Goal: Answer question/provide support: Share knowledge or assist other users

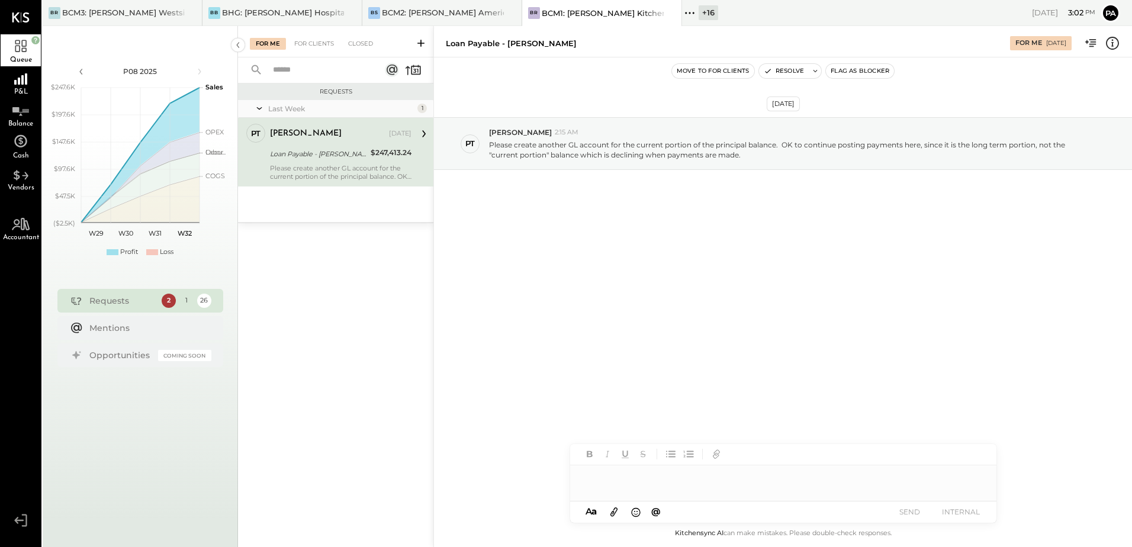
click at [605, 347] on div "[DATE] PT [PERSON_NAME] 2:15 AM Please create another GL account for the curren…" at bounding box center [783, 287] width 698 height 460
drag, startPoint x: 758, startPoint y: 156, endPoint x: 488, endPoint y: 144, distance: 270.4
click at [488, 144] on div "PT [PERSON_NAME] 2:15 AM Please create another GL account for the current porti…" at bounding box center [783, 143] width 698 height 53
copy p "Please create another GL account for the current portion of the principal balan…"
click at [688, 485] on div at bounding box center [783, 478] width 426 height 24
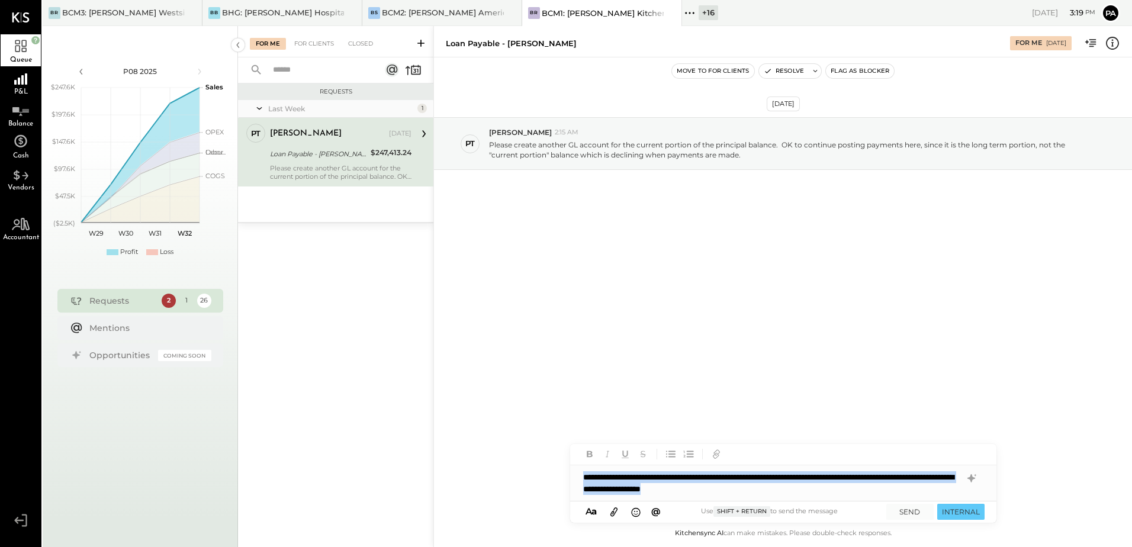
copy div "**********"
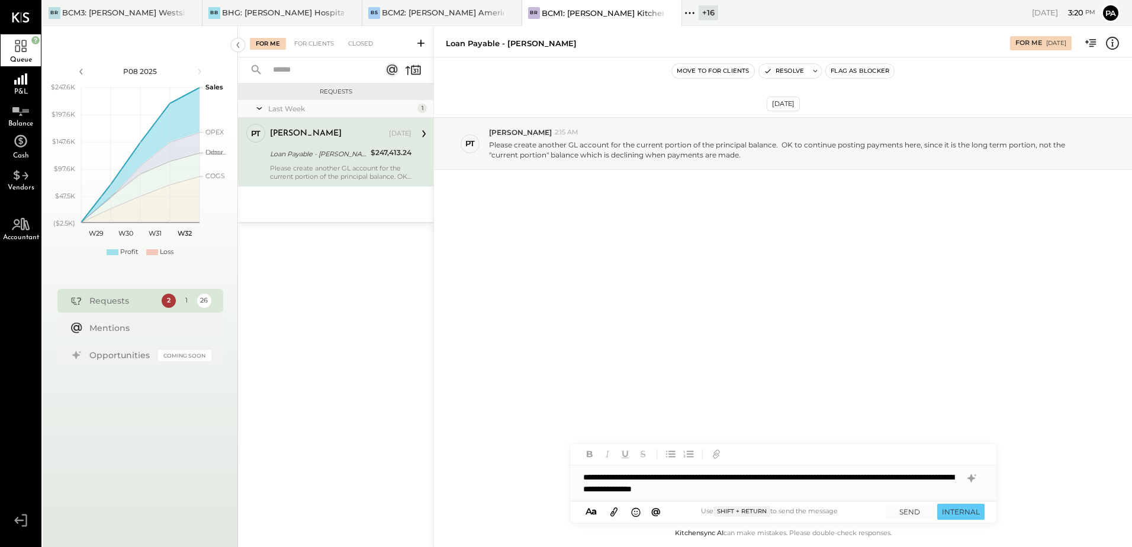
click at [619, 511] on icon at bounding box center [614, 512] width 13 height 14
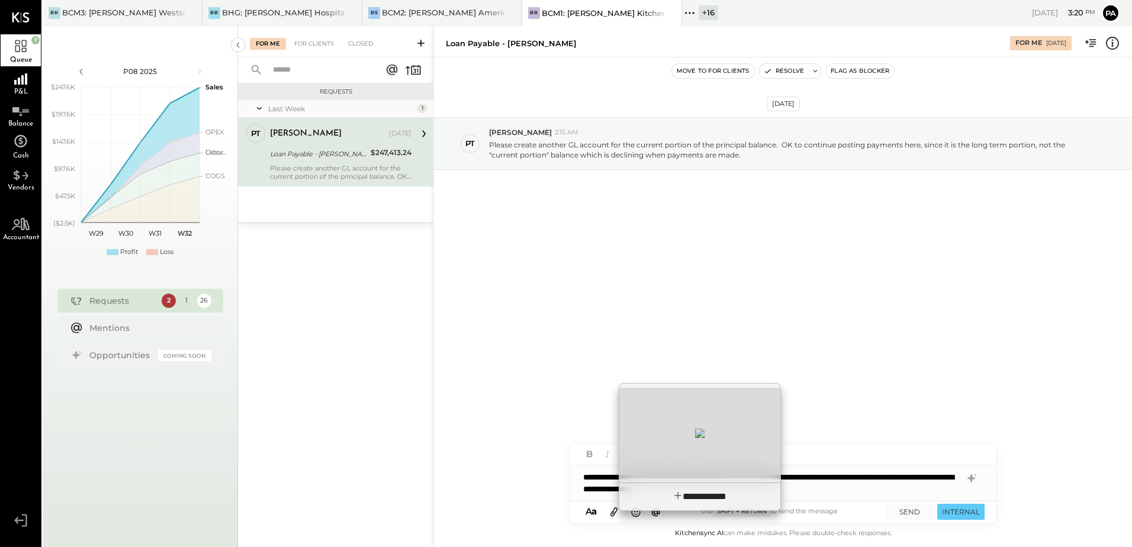
click at [685, 444] on div at bounding box center [700, 433] width 161 height 91
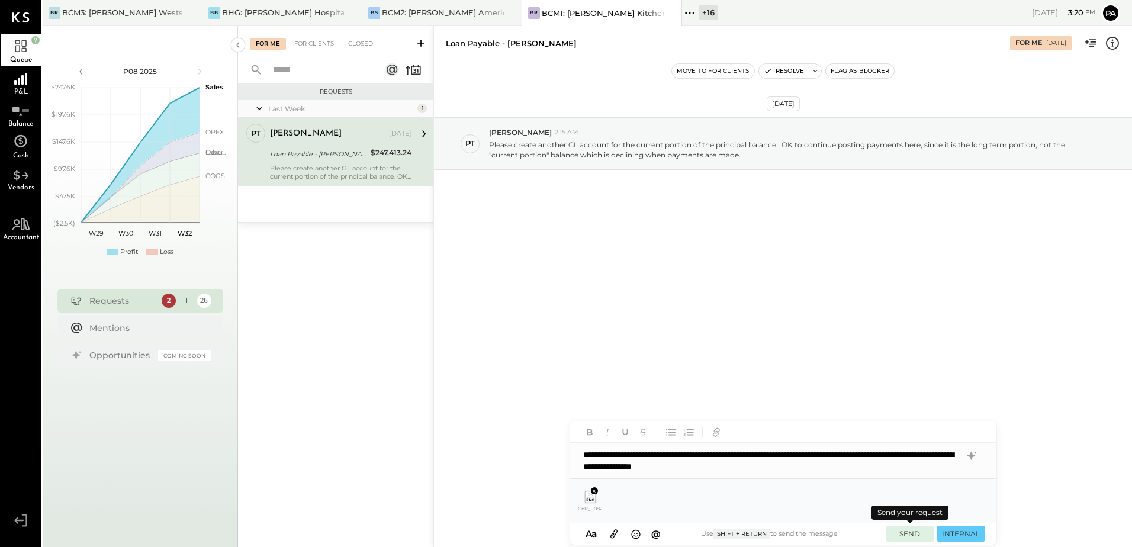
click at [907, 534] on button "SEND" at bounding box center [910, 534] width 47 height 16
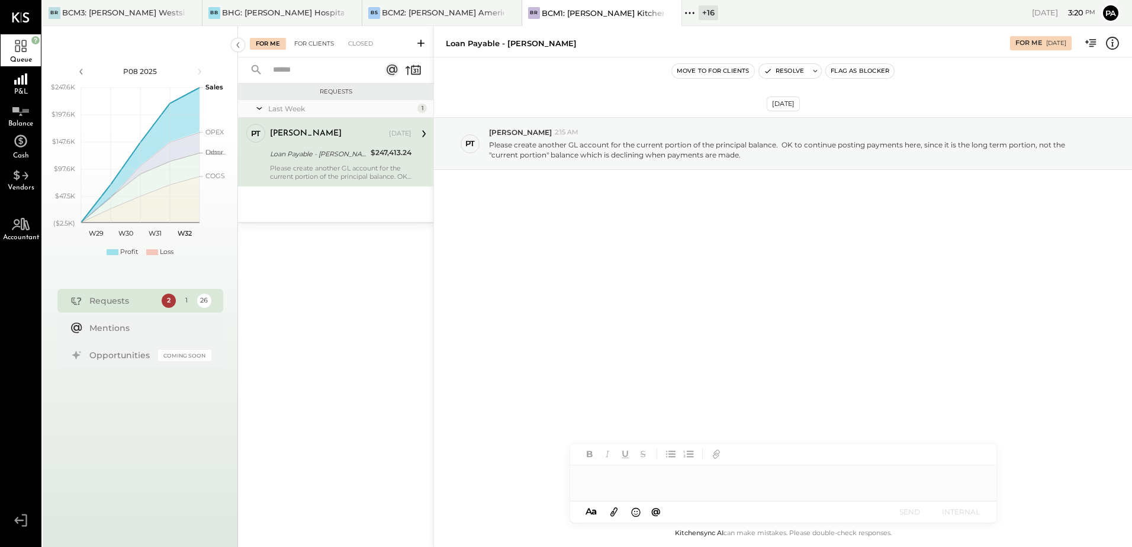
click at [302, 44] on div "For Clients" at bounding box center [314, 44] width 52 height 12
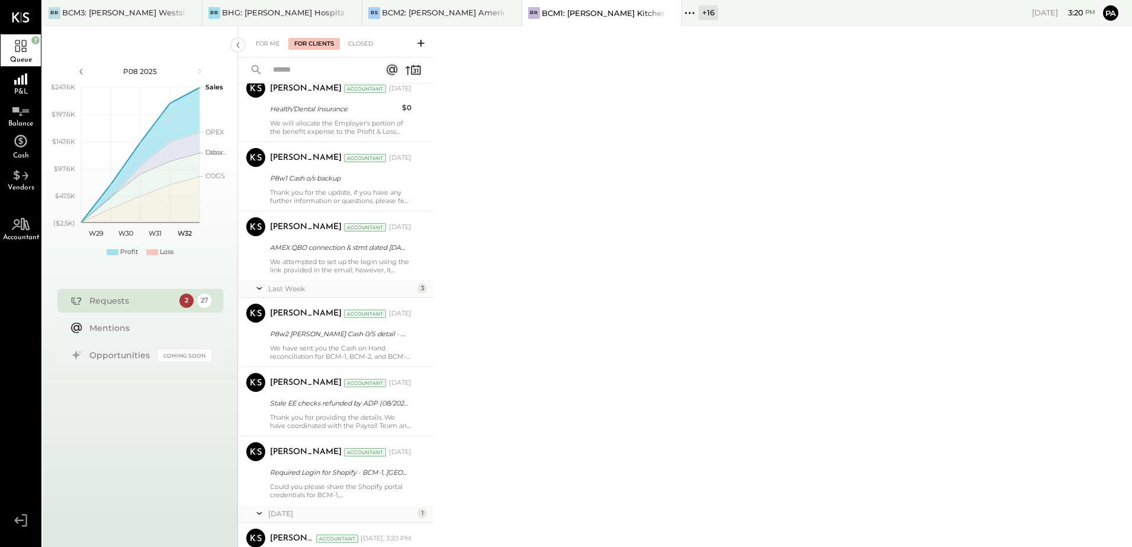
scroll to position [1638, 0]
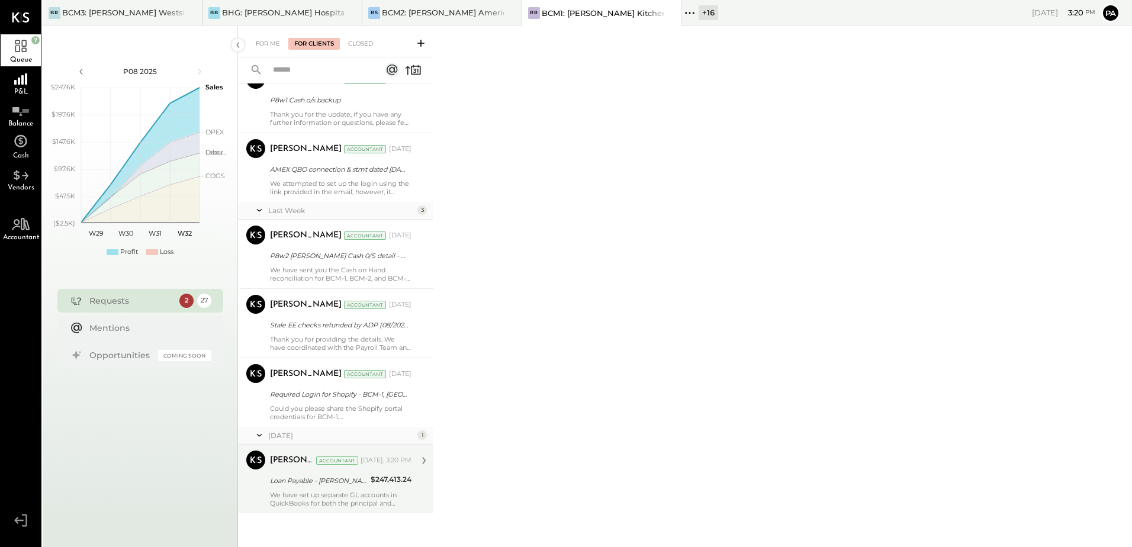
click at [317, 500] on div "We have set up separate GL accounts in QuickBooks for both the principal and re…" at bounding box center [341, 499] width 142 height 17
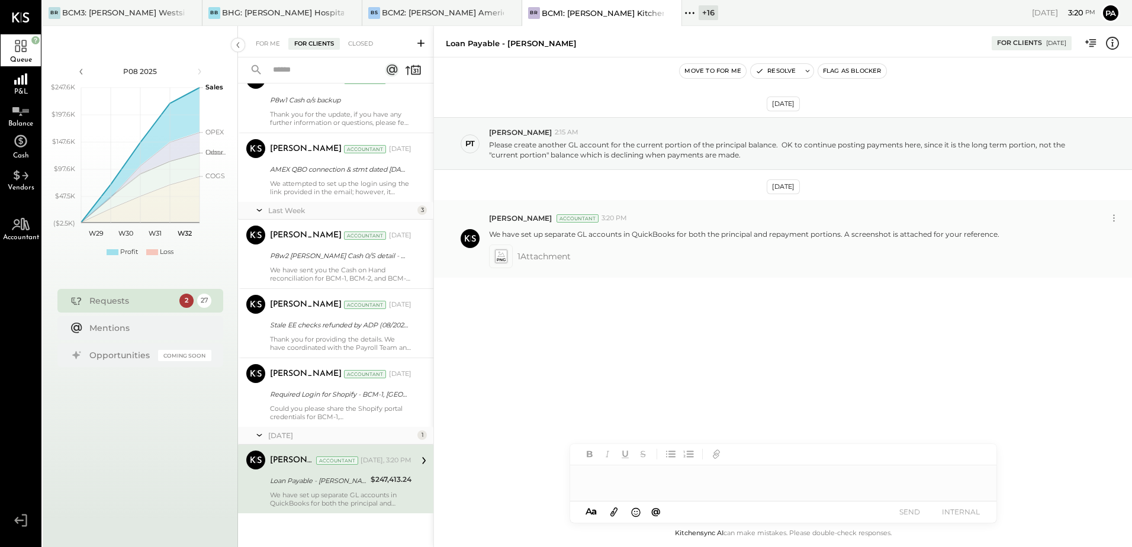
click at [512, 237] on p "We have set up separate GL accounts in QuickBooks for both the principal and re…" at bounding box center [744, 234] width 511 height 10
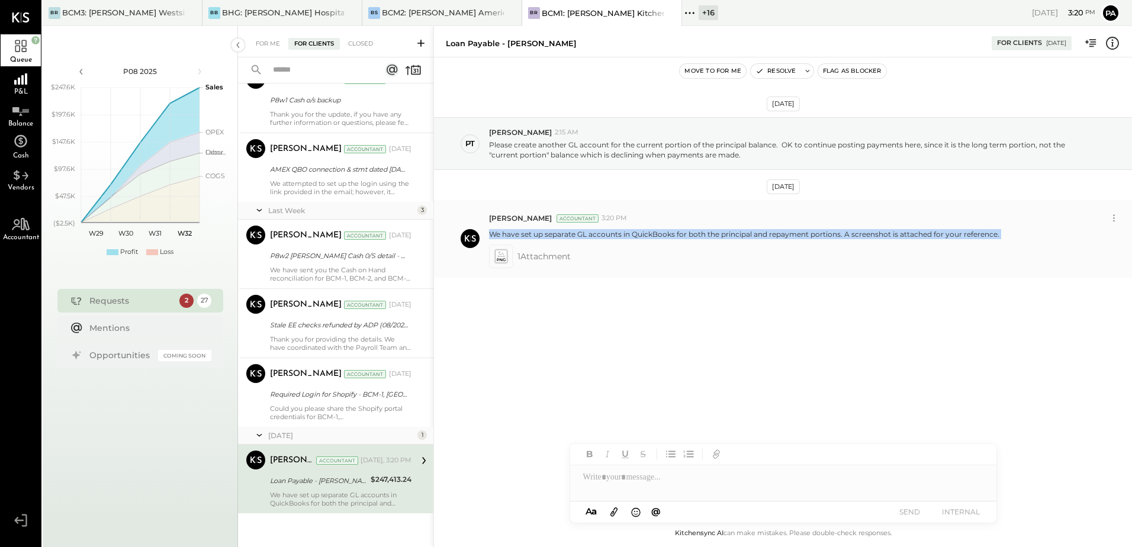
copy div "We have set up separate GL accounts in QuickBooks for both the principal and re…"
click at [652, 335] on div "[DATE] PT [PERSON_NAME] 2:15 AM Please create another GL account for the curren…" at bounding box center [783, 227] width 698 height 280
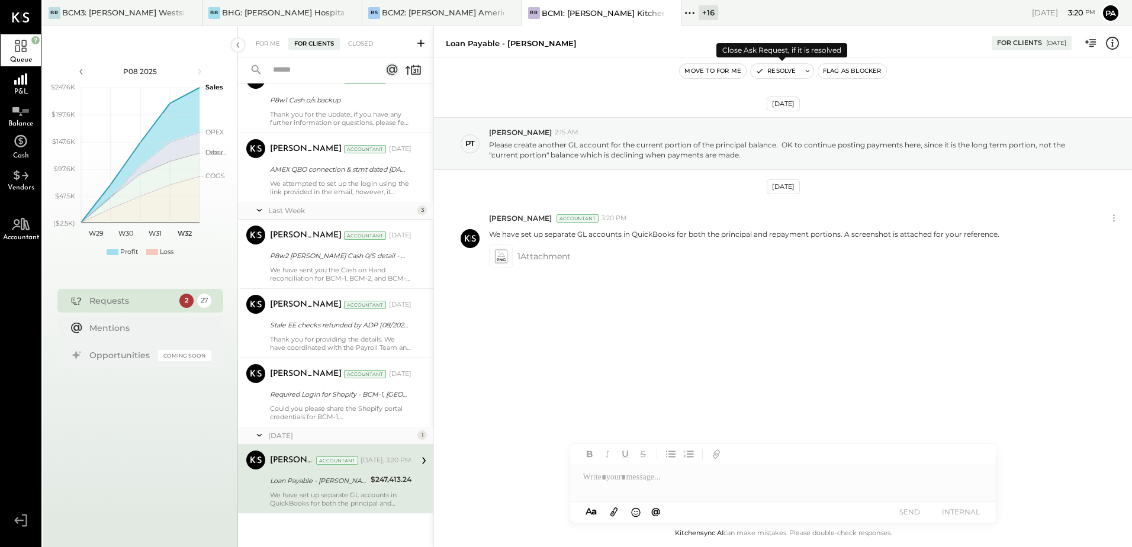
click at [805, 70] on icon at bounding box center [808, 71] width 8 height 8
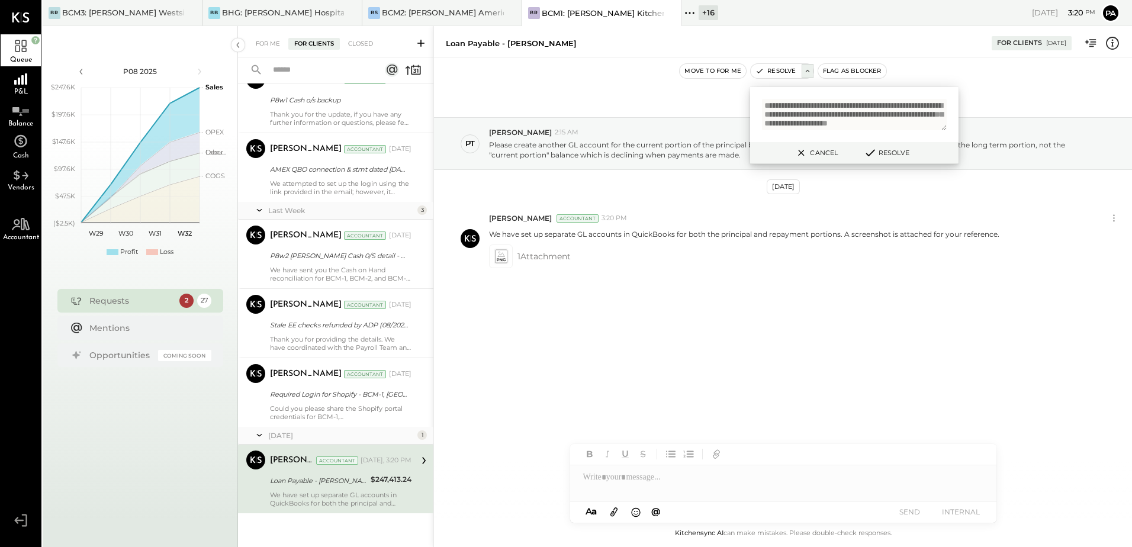
scroll to position [16, 0]
type textarea "**********"
click at [888, 158] on button "Resolve" at bounding box center [886, 153] width 53 height 14
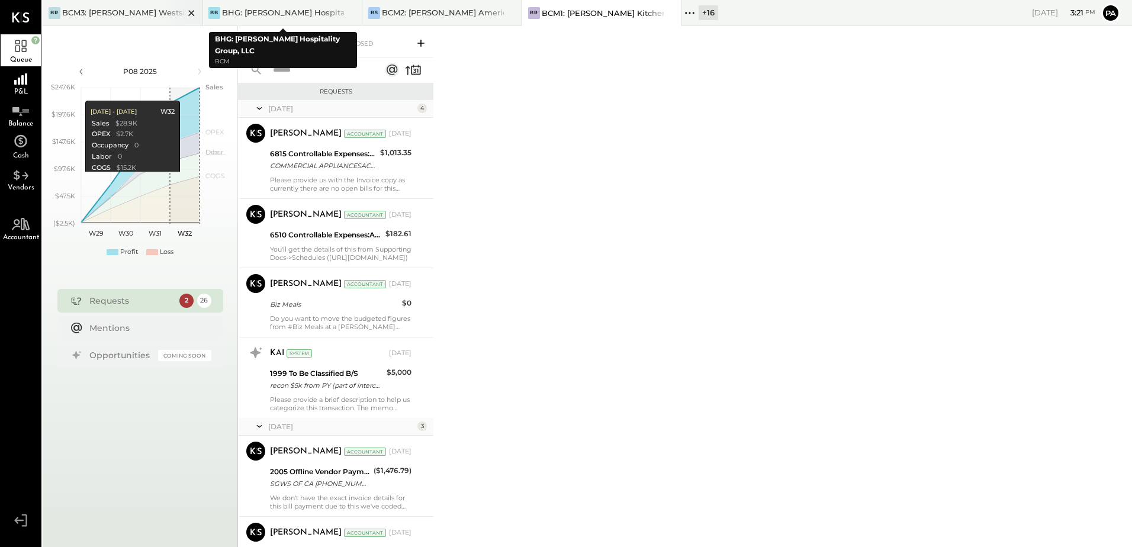
click at [57, 21] on div "BR BCM3: [PERSON_NAME] Westside Grill" at bounding box center [123, 13] width 160 height 26
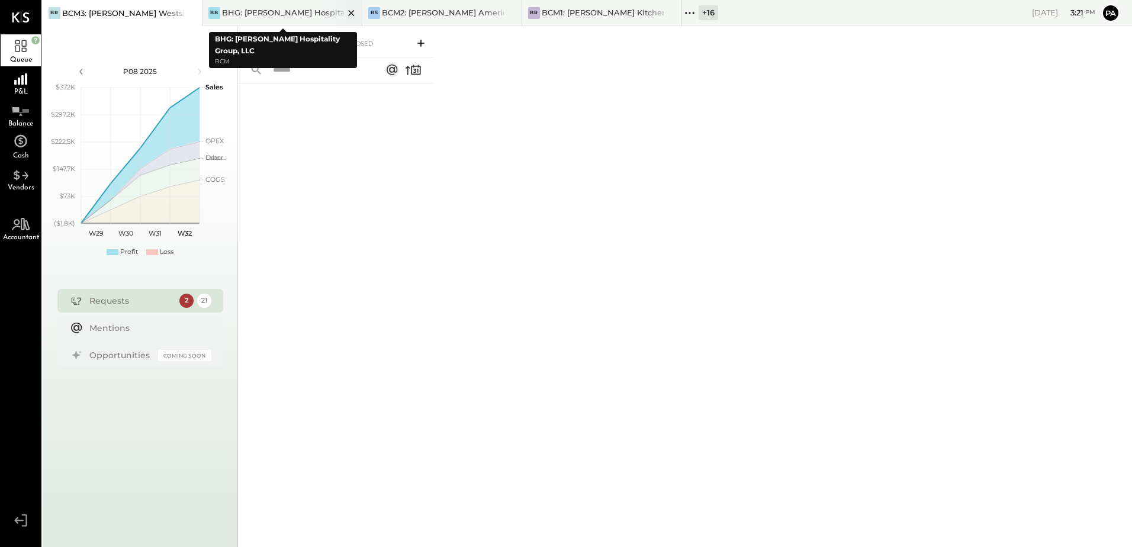
click at [290, 5] on div "BB BHG: [PERSON_NAME] Hospitality Group, LLC" at bounding box center [283, 13] width 160 height 26
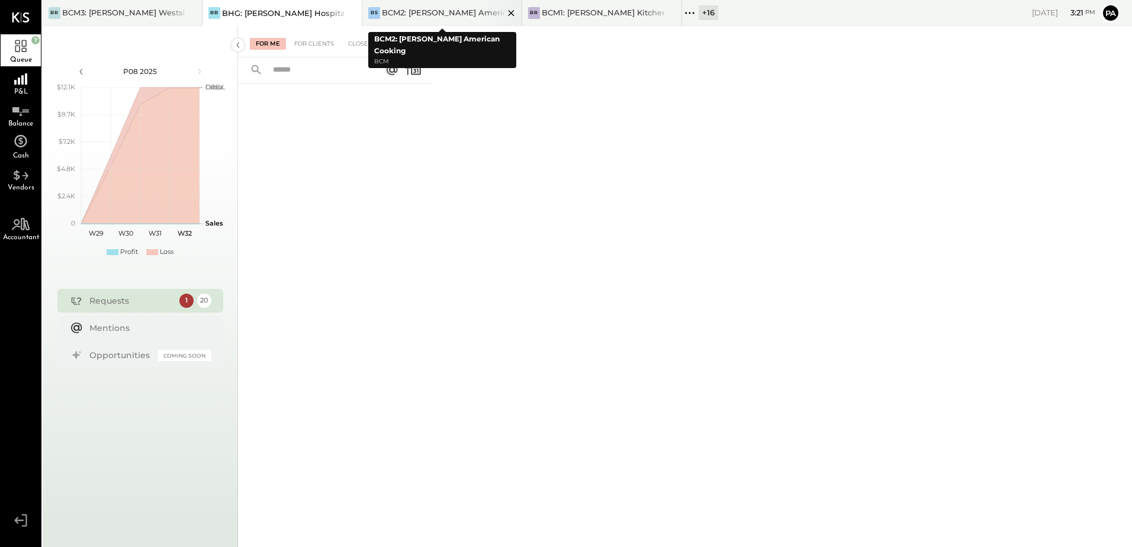
click at [441, 11] on div "BCM2: [PERSON_NAME] American Cooking" at bounding box center [443, 12] width 122 height 11
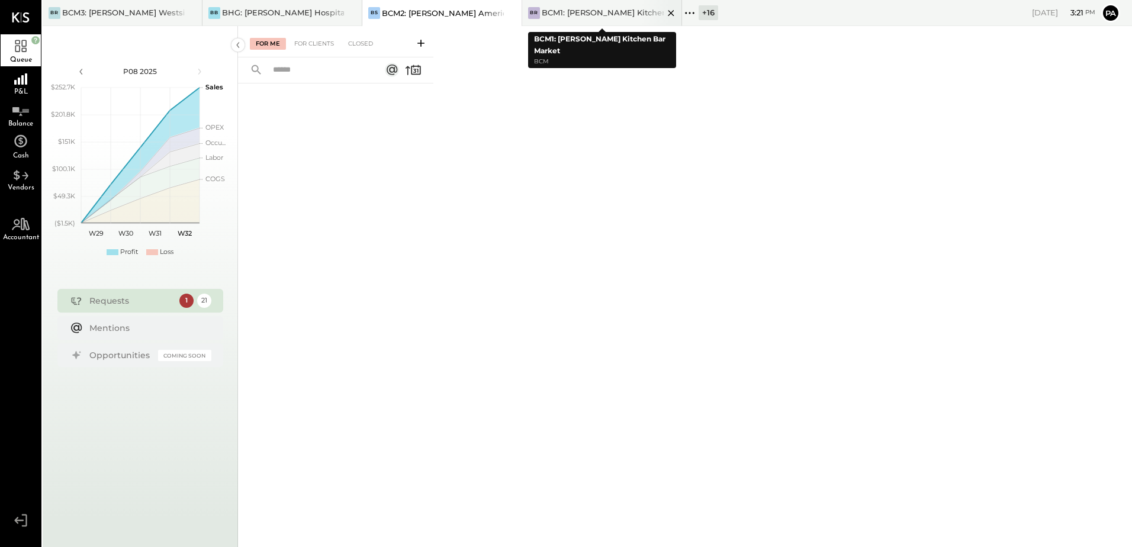
click at [578, 14] on div "BCM1: [PERSON_NAME] Kitchen Bar Market" at bounding box center [603, 12] width 122 height 11
